Goal: Task Accomplishment & Management: Complete application form

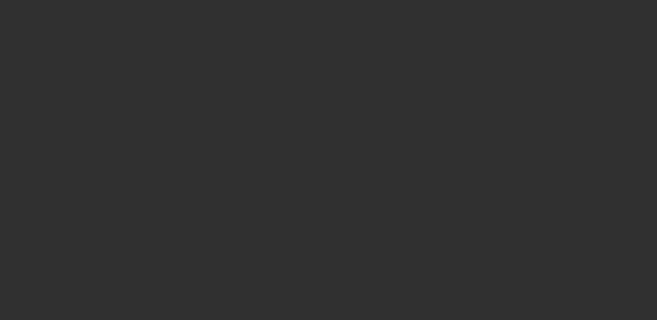
click at [428, 237] on html at bounding box center [328, 160] width 657 height 320
click at [370, 183] on html at bounding box center [328, 160] width 657 height 320
drag, startPoint x: 434, startPoint y: 115, endPoint x: 514, endPoint y: 10, distance: 132.7
click at [437, 113] on html at bounding box center [328, 160] width 657 height 320
click at [520, 102] on html at bounding box center [328, 160] width 657 height 320
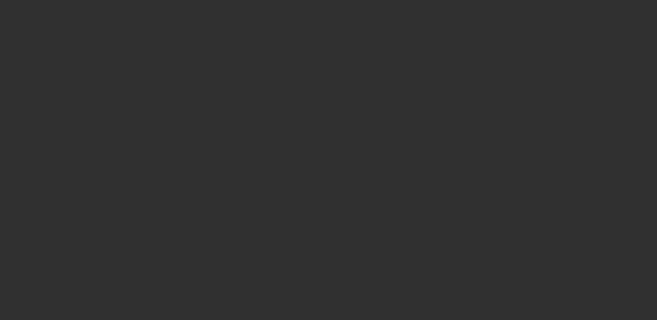
drag, startPoint x: 593, startPoint y: 92, endPoint x: 569, endPoint y: 69, distance: 33.4
click at [593, 92] on html at bounding box center [328, 160] width 657 height 320
click at [623, 128] on html at bounding box center [328, 160] width 657 height 320
click at [235, 104] on html at bounding box center [328, 160] width 657 height 320
click at [534, 193] on div at bounding box center [328, 160] width 657 height 320
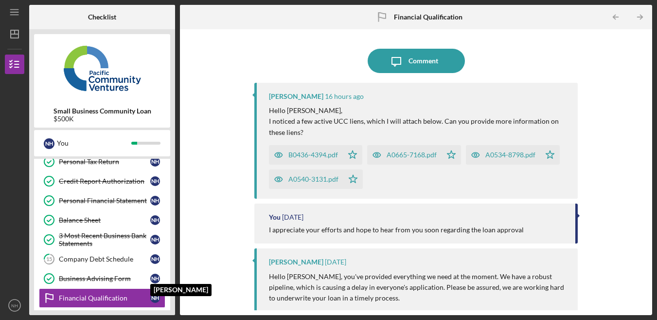
scroll to position [239, 0]
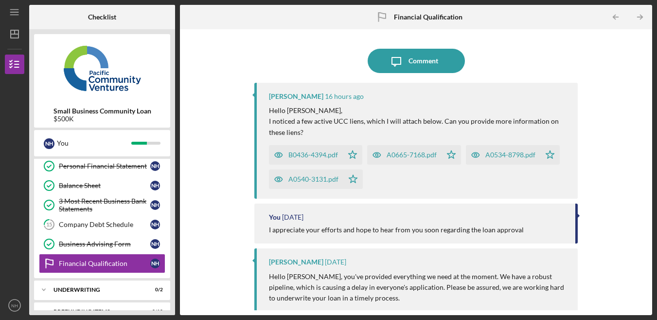
click at [639, 135] on div "Icon/Message Comment [PERSON_NAME] 16 hours ago Hello [PERSON_NAME], I noticed …" at bounding box center [416, 172] width 463 height 276
click at [635, 135] on div "Icon/Message Comment [PERSON_NAME] 16 hours ago Hello [PERSON_NAME], I noticed …" at bounding box center [416, 172] width 463 height 276
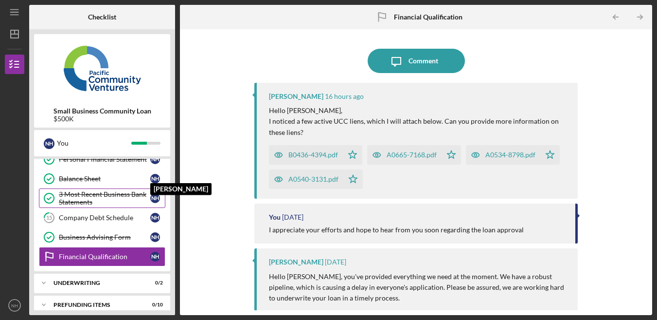
scroll to position [255, 0]
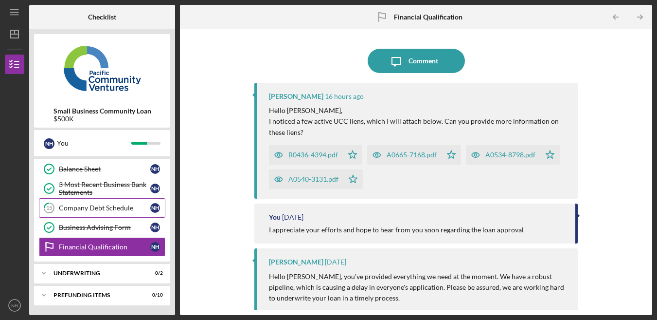
click at [124, 211] on div "Company Debt Schedule" at bounding box center [104, 208] width 91 height 8
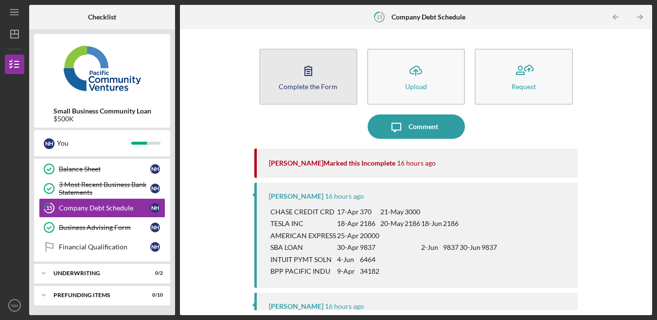
click at [306, 64] on icon "button" at bounding box center [308, 70] width 24 height 24
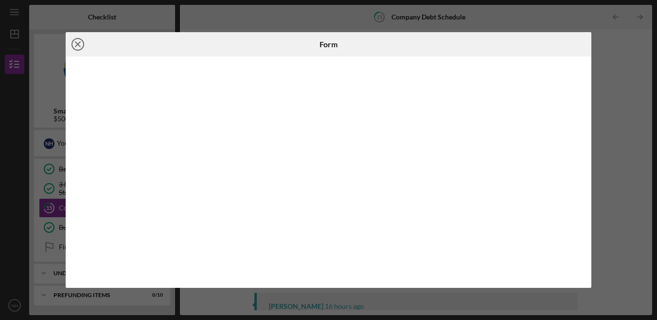
click at [83, 53] on icon "Icon/Close" at bounding box center [78, 44] width 24 height 24
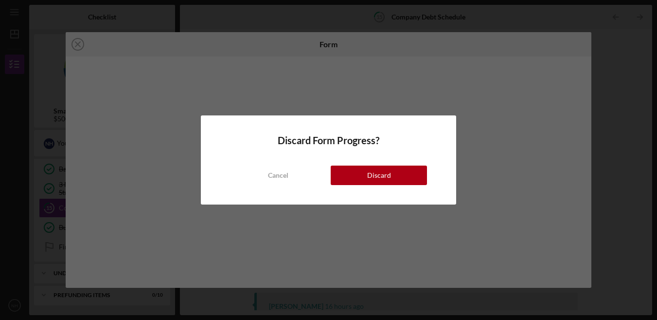
click at [364, 175] on button "Discard" at bounding box center [379, 174] width 96 height 19
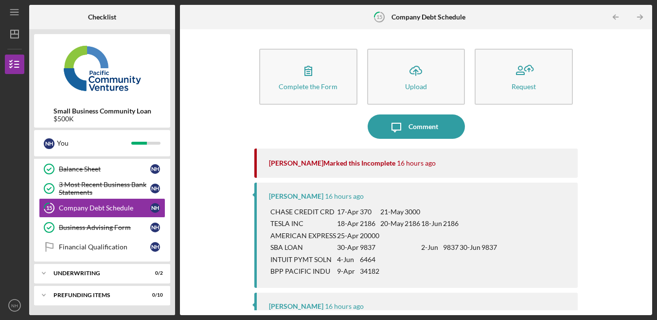
click at [594, 225] on div "Complete the Form Form Icon/Upload Upload Request Icon/Message Comment Alberto …" at bounding box center [416, 172] width 463 height 276
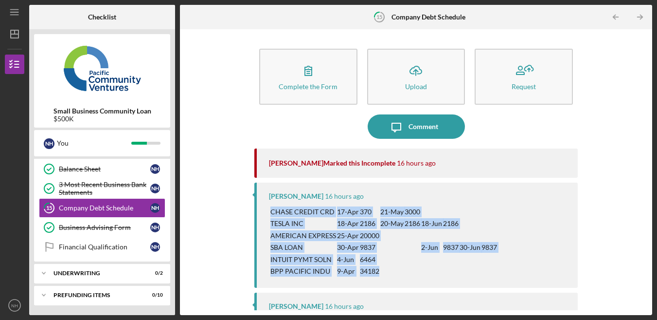
click at [594, 225] on div "Complete the Form Form Icon/Upload Upload Request Icon/Message Comment Alberto …" at bounding box center [416, 172] width 463 height 276
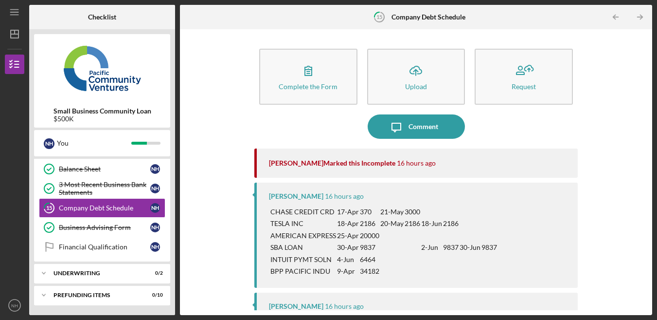
click at [551, 224] on div "CHASE CREDIT CRD 17-Apr 370 21-May 3000 TESLA INC 18-Apr 2186 20-May 2186 18-Ju…" at bounding box center [419, 241] width 300 height 73
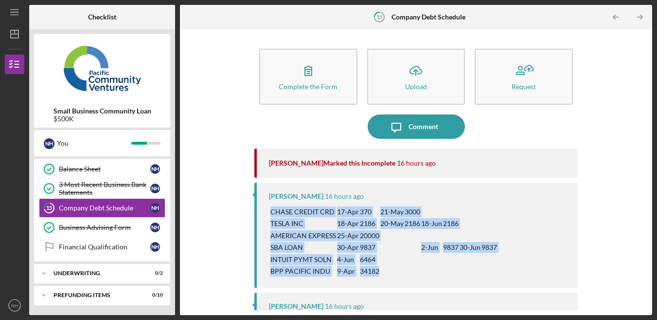
click at [551, 224] on div "CHASE CREDIT CRD 17-Apr 370 21-May 3000 TESLA INC 18-Apr 2186 20-May 2186 18-Ju…" at bounding box center [419, 241] width 300 height 73
